Goal: Information Seeking & Learning: Learn about a topic

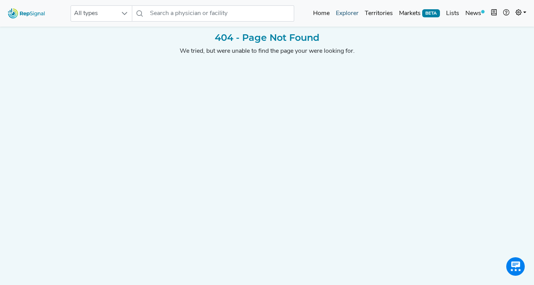
click at [344, 17] on link "Explorer" at bounding box center [347, 13] width 29 height 15
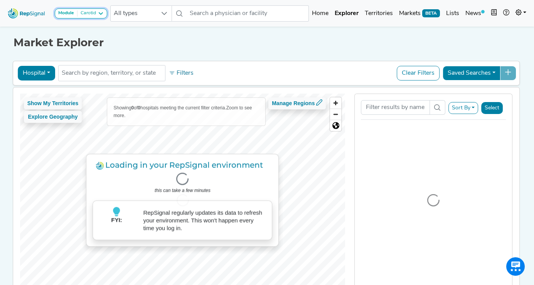
click at [92, 11] on div "Carotid" at bounding box center [86, 13] width 18 height 6
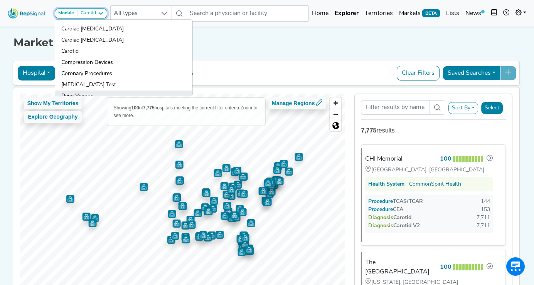
scroll to position [41, 0]
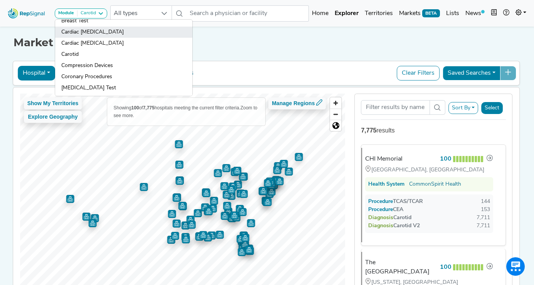
click at [100, 32] on link "Cardiac [MEDICAL_DATA]" at bounding box center [123, 32] width 137 height 11
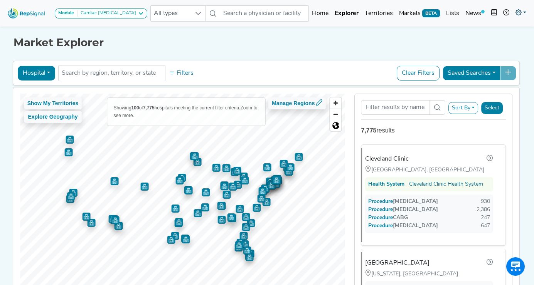
click at [521, 14] on icon at bounding box center [518, 12] width 6 height 6
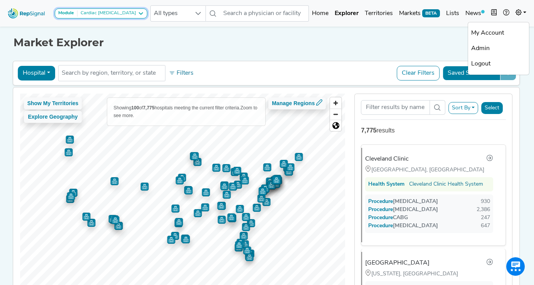
click at [108, 12] on div "Cardiac [MEDICAL_DATA]" at bounding box center [106, 13] width 59 height 6
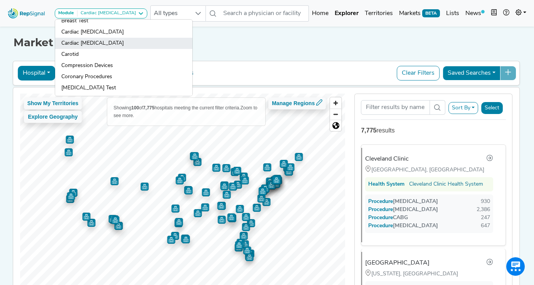
click at [89, 44] on link "Cardiac [MEDICAL_DATA]" at bounding box center [123, 43] width 137 height 11
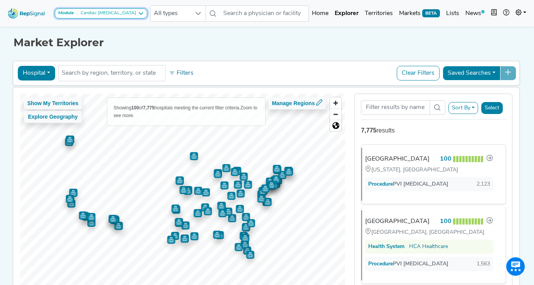
click at [138, 11] on icon at bounding box center [141, 13] width 6 height 6
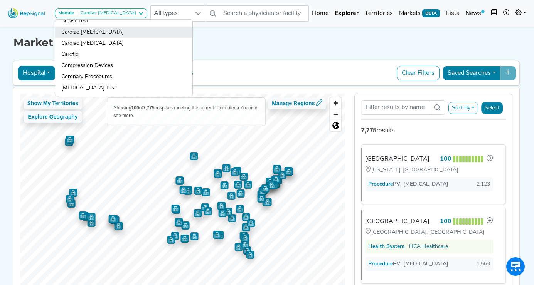
click at [96, 34] on link "Cardiac [MEDICAL_DATA]" at bounding box center [123, 32] width 137 height 11
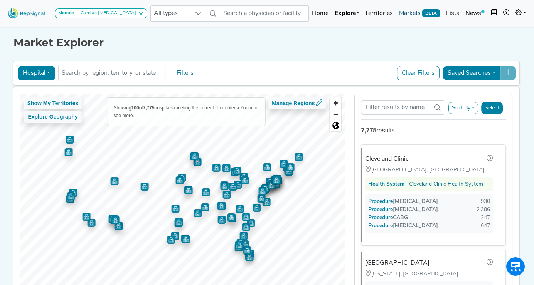
click at [413, 12] on link "Markets BETA" at bounding box center [419, 13] width 47 height 15
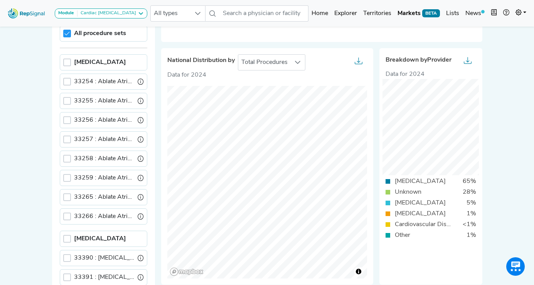
scroll to position [96, 0]
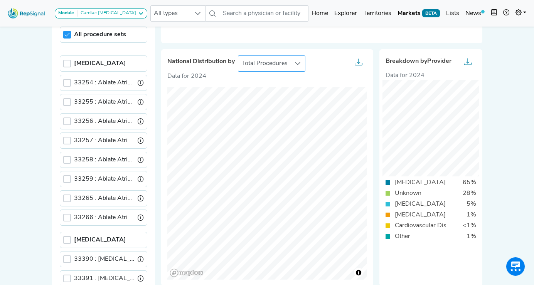
click at [291, 61] on div at bounding box center [298, 63] width 15 height 15
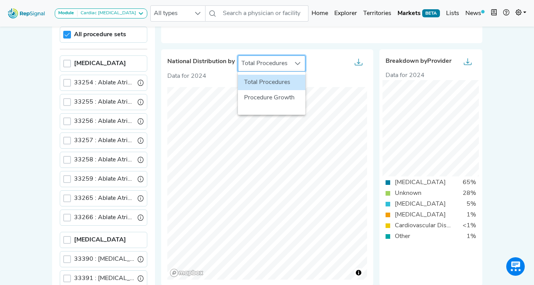
click at [291, 61] on div at bounding box center [298, 63] width 15 height 15
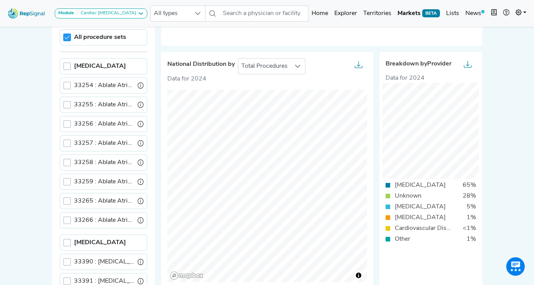
scroll to position [97, 0]
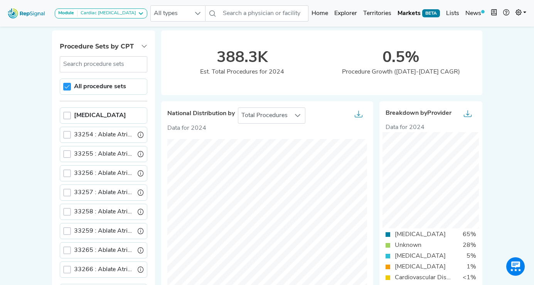
scroll to position [0, 0]
